Goal: Task Accomplishment & Management: Manage account settings

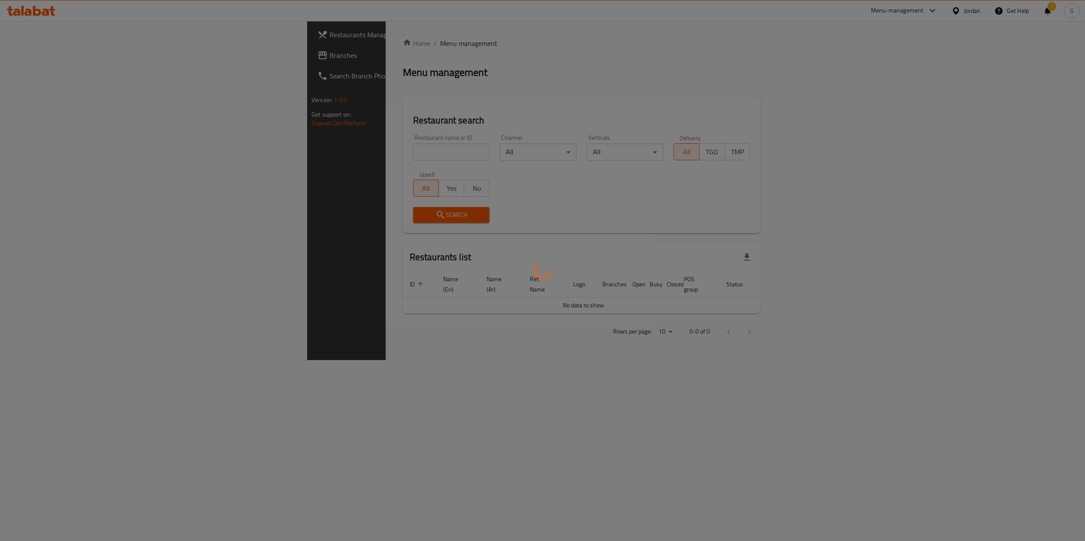
click at [40, 53] on div at bounding box center [542, 270] width 1085 height 541
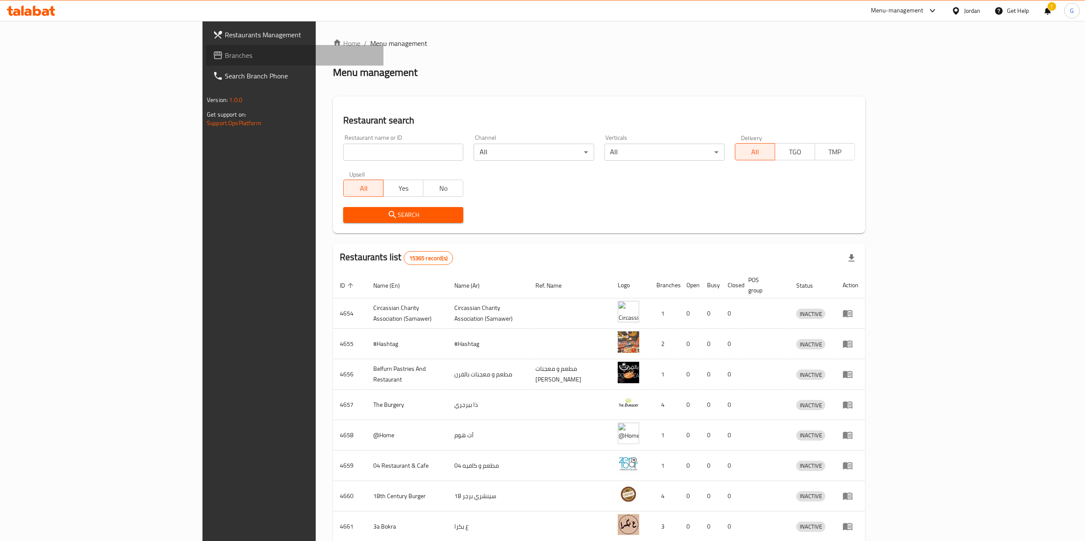
click at [225, 53] on span "Branches" at bounding box center [301, 55] width 152 height 10
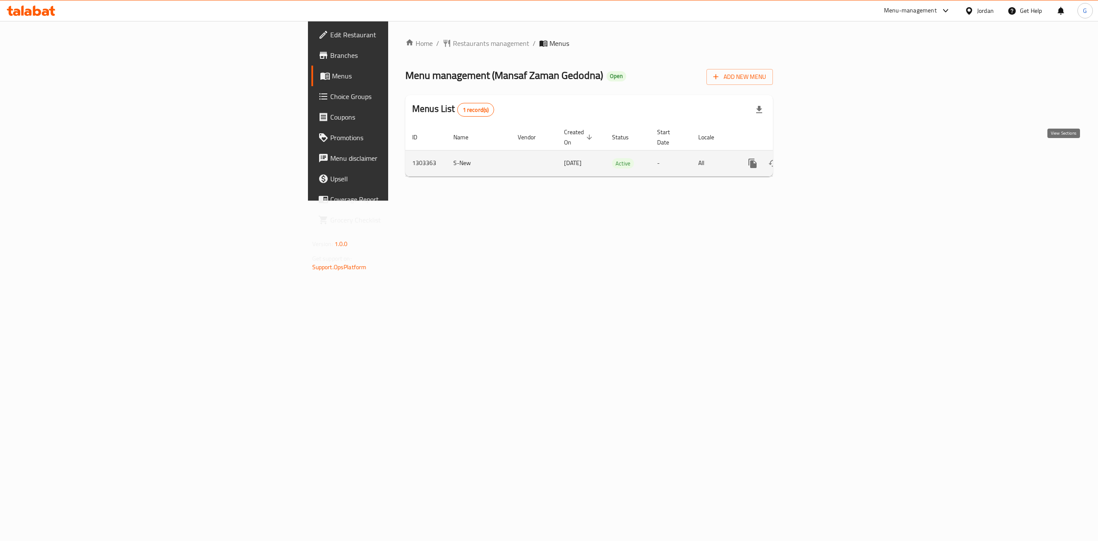
click at [820, 158] on icon "enhanced table" at bounding box center [815, 163] width 10 height 10
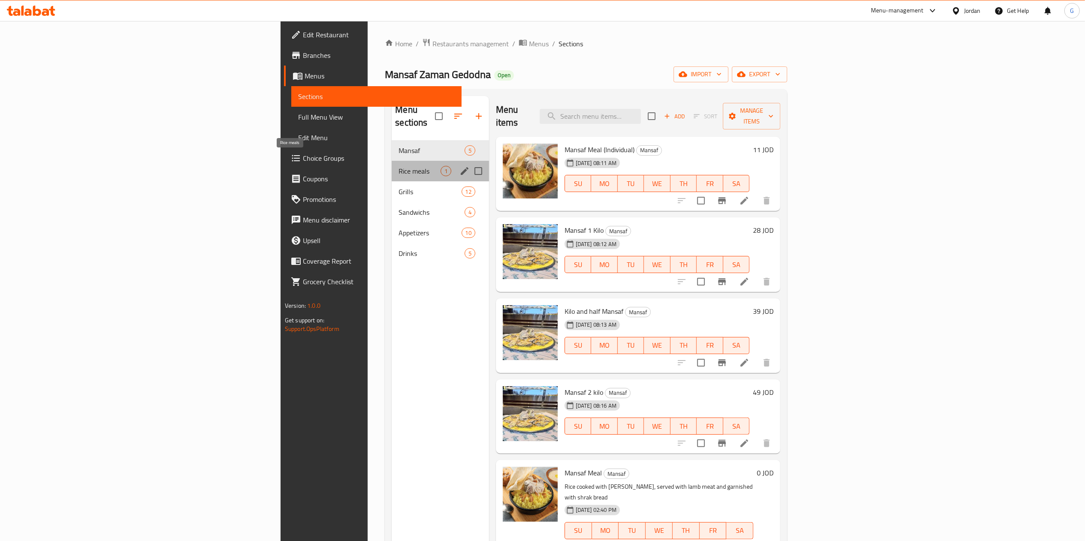
click at [399, 166] on span "Rice meals" at bounding box center [420, 171] width 42 height 10
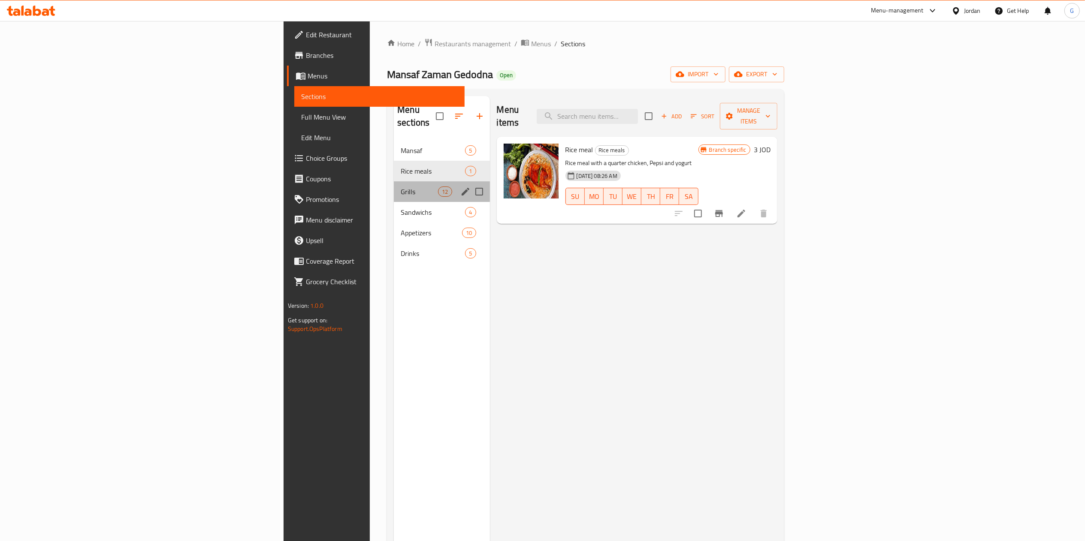
click at [394, 181] on div "Grills 12" at bounding box center [442, 191] width 96 height 21
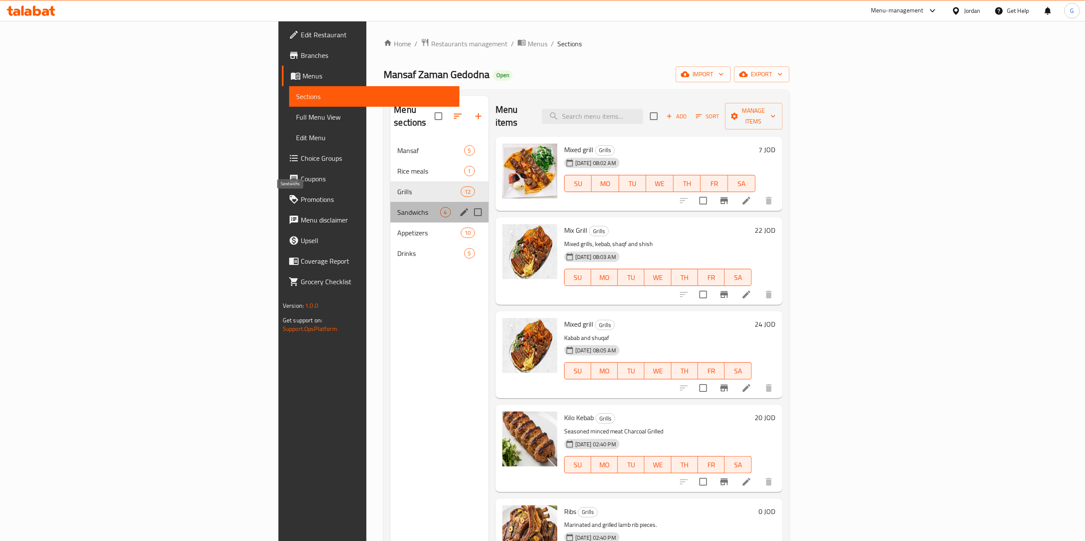
click at [397, 207] on span "Sandwichs" at bounding box center [418, 212] width 42 height 10
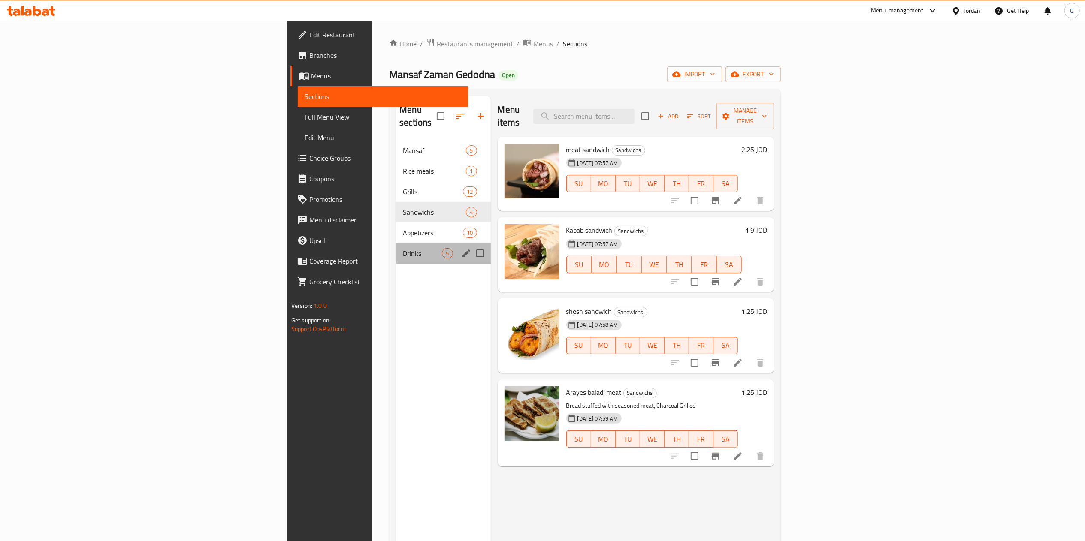
click at [396, 243] on div "Drinks 5" at bounding box center [443, 253] width 94 height 21
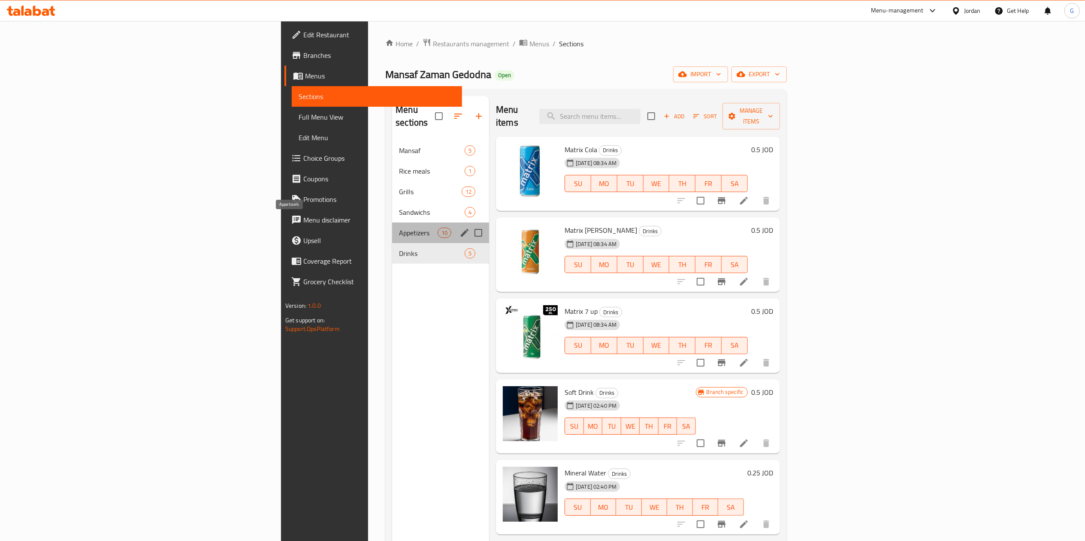
click at [399, 228] on span "Appetizers" at bounding box center [418, 233] width 39 height 10
